Goal: Task Accomplishment & Management: Complete application form

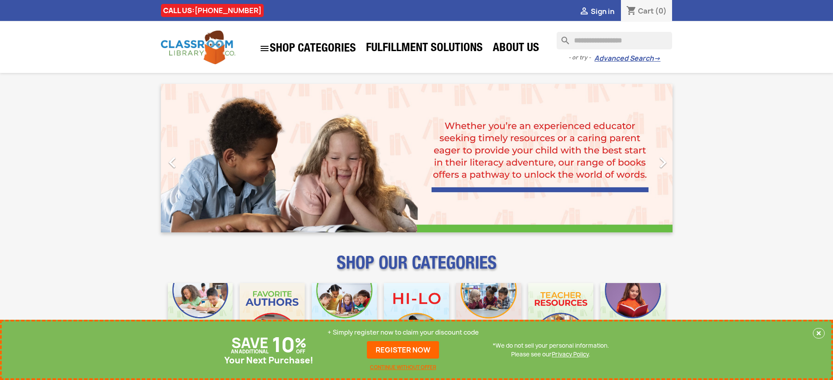
click at [403, 333] on p "+ Simply register now to claim your discount code" at bounding box center [402, 332] width 151 height 9
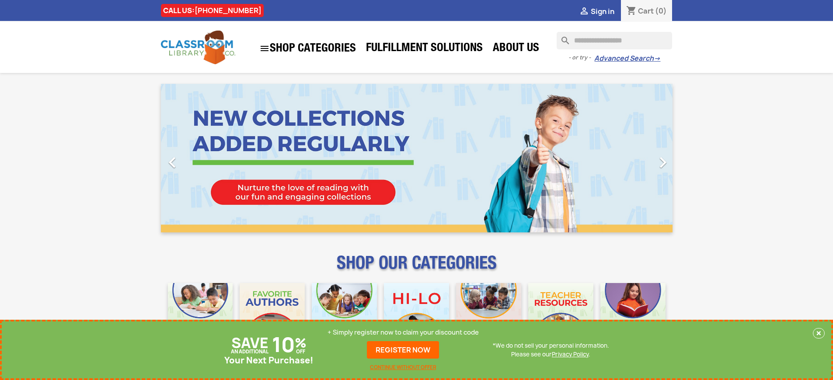
click at [403, 333] on p "+ Simply register now to claim your discount code" at bounding box center [402, 332] width 151 height 9
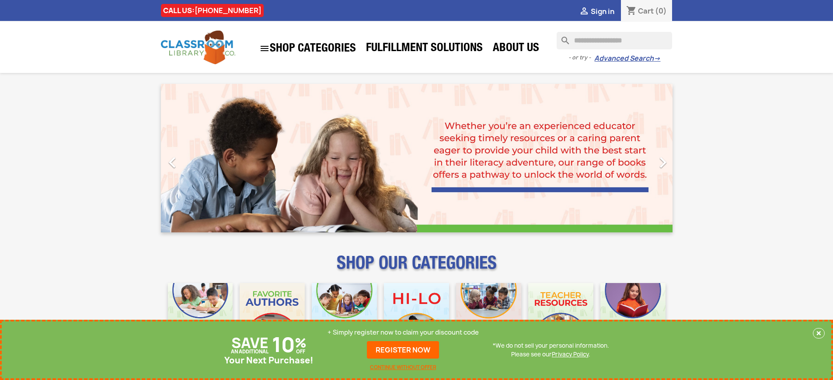
click at [403, 333] on p "+ Simply register now to claim your discount code" at bounding box center [402, 332] width 151 height 9
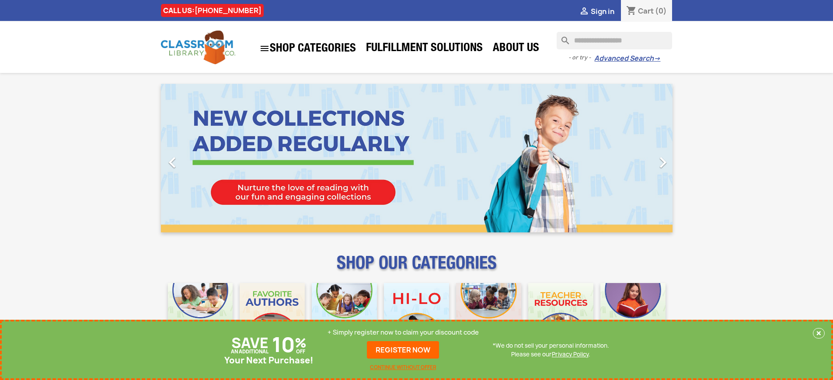
click at [403, 333] on p "+ Simply register now to claim your discount code" at bounding box center [402, 332] width 151 height 9
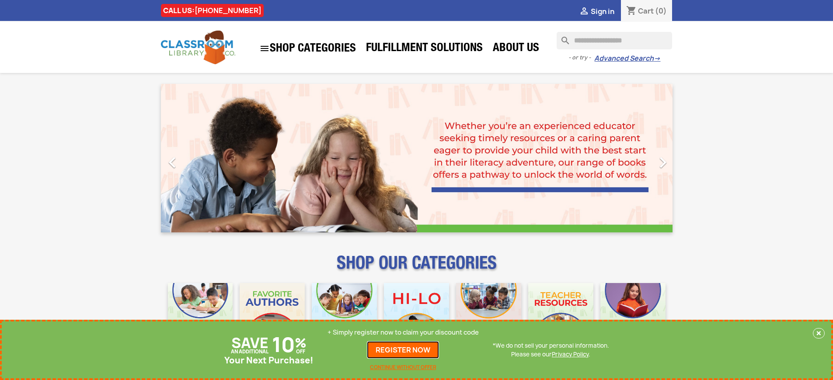
click at [403, 350] on link "REGISTER NOW" at bounding box center [403, 349] width 72 height 17
click at [403, 333] on p "+ Simply register now to claim your discount code" at bounding box center [402, 332] width 151 height 9
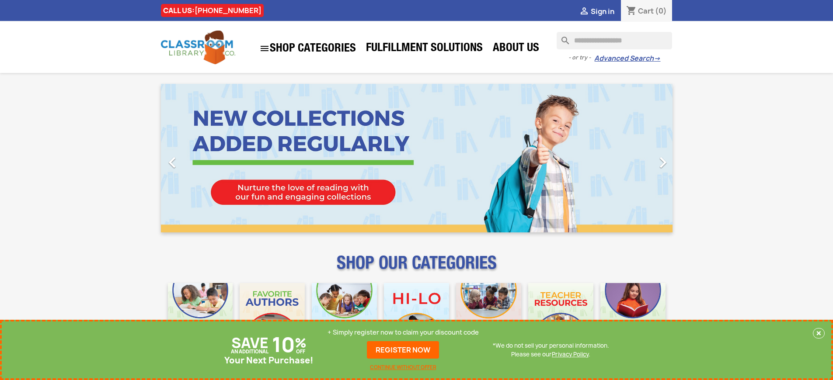
click at [403, 333] on p "+ Simply register now to claim your discount code" at bounding box center [402, 332] width 151 height 9
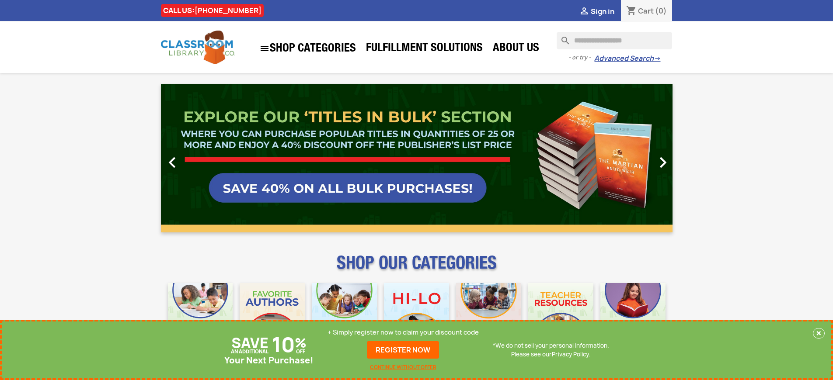
click at [403, 350] on link "REGISTER NOW" at bounding box center [403, 349] width 72 height 17
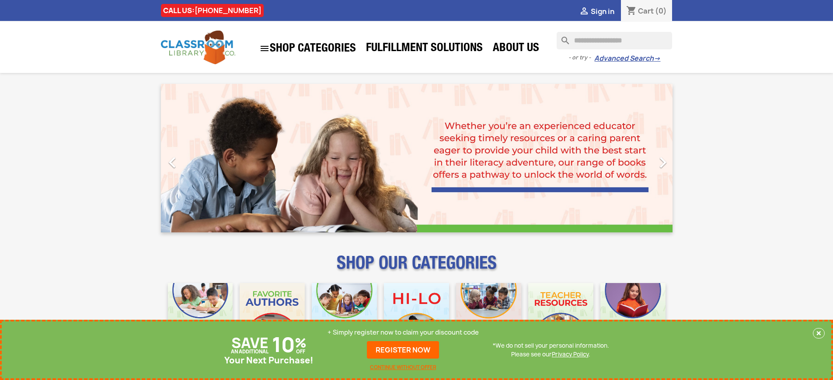
click at [403, 333] on p "+ Simply register now to claim your discount code" at bounding box center [402, 332] width 151 height 9
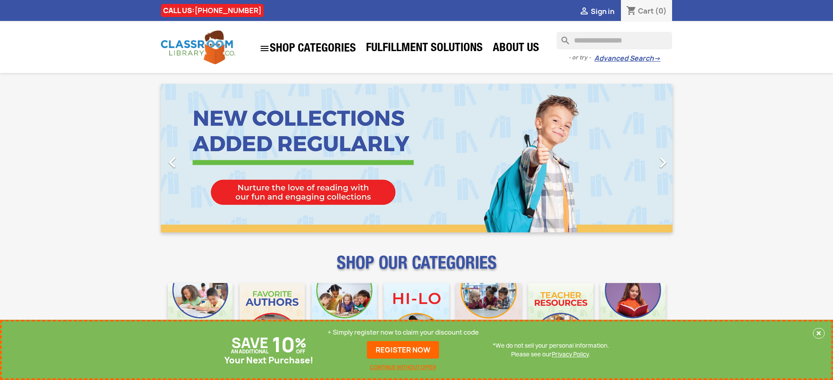
click at [403, 333] on p "+ Simply register now to claim your discount code" at bounding box center [402, 332] width 151 height 9
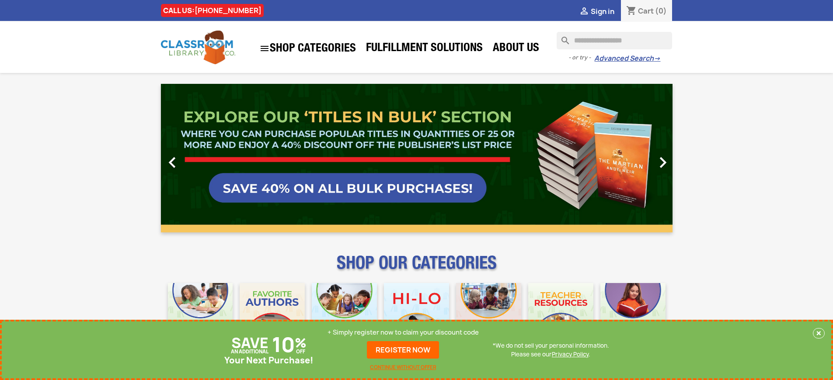
click at [403, 350] on link "REGISTER NOW" at bounding box center [403, 349] width 72 height 17
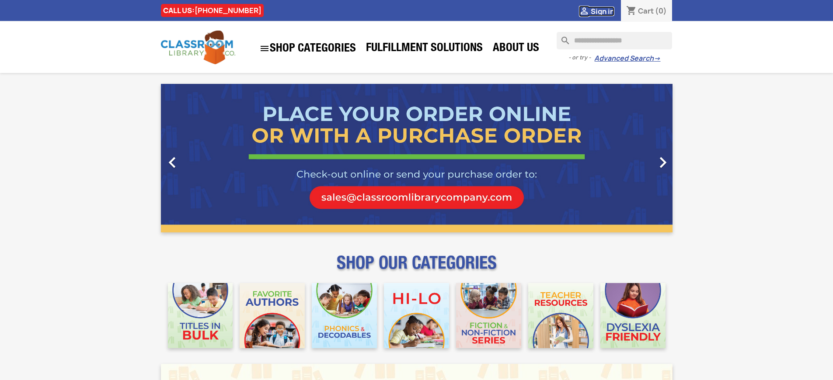
click at [602, 11] on span "Sign in" at bounding box center [602, 12] width 24 height 10
